Goal: Use online tool/utility: Use online tool/utility

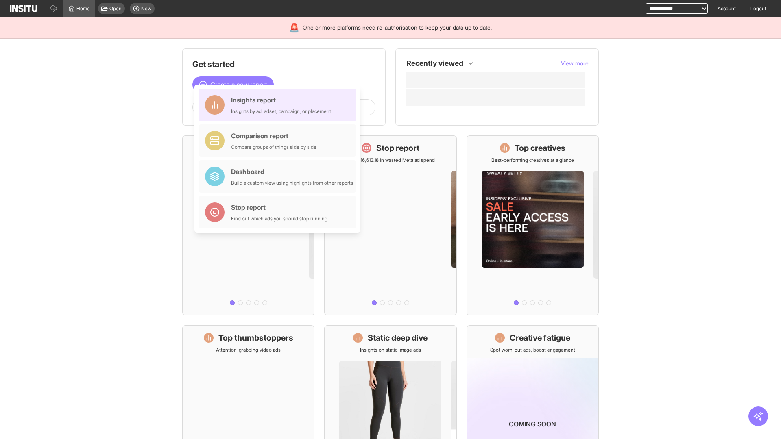
click at [280, 105] on div "Insights report Insights by ad, adset, campaign, or placement" at bounding box center [281, 105] width 100 height 20
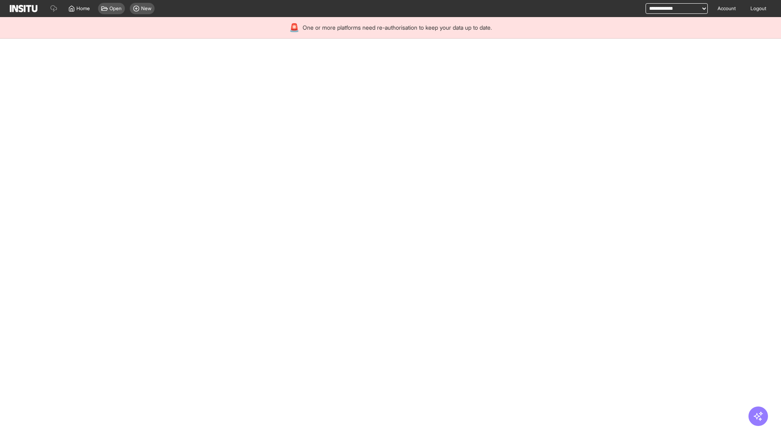
select select "**"
